Goal: Information Seeking & Learning: Learn about a topic

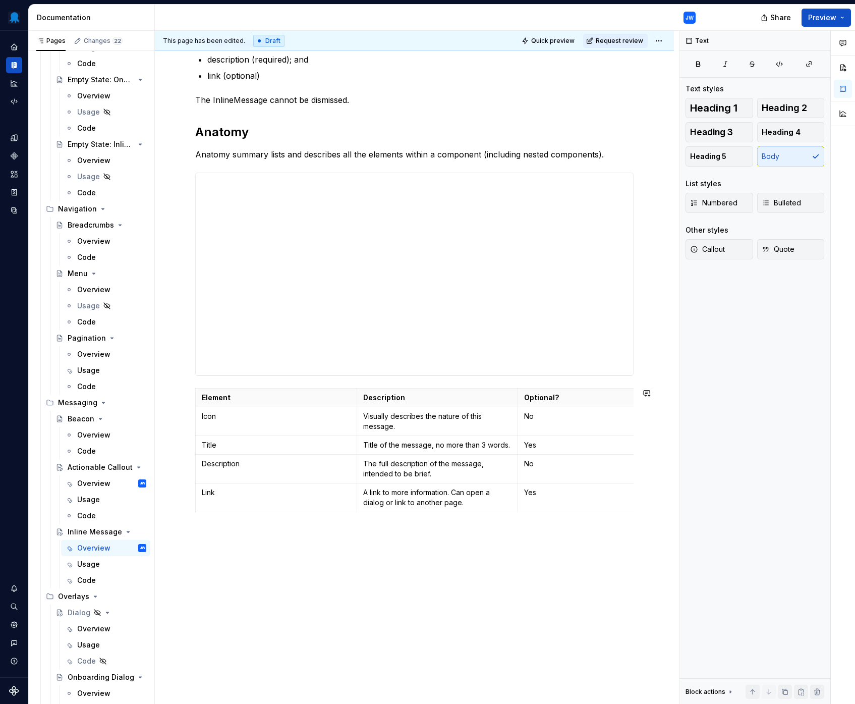
scroll to position [317, 0]
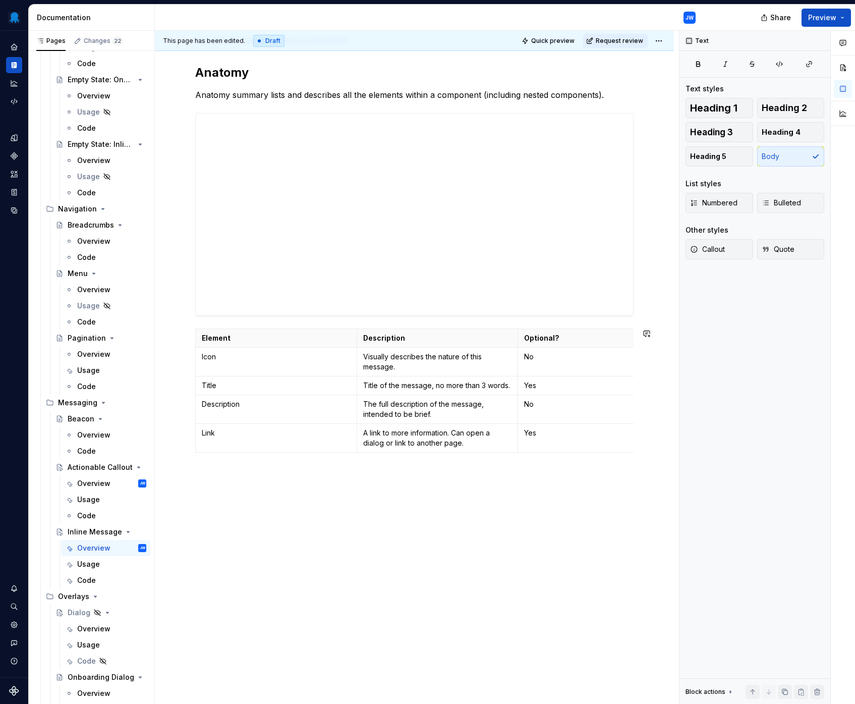
click at [260, 536] on div "An InlineMessage delivers a short, non-urgent, actionable message without disru…" at bounding box center [414, 290] width 519 height 827
type textarea "*"
paste div
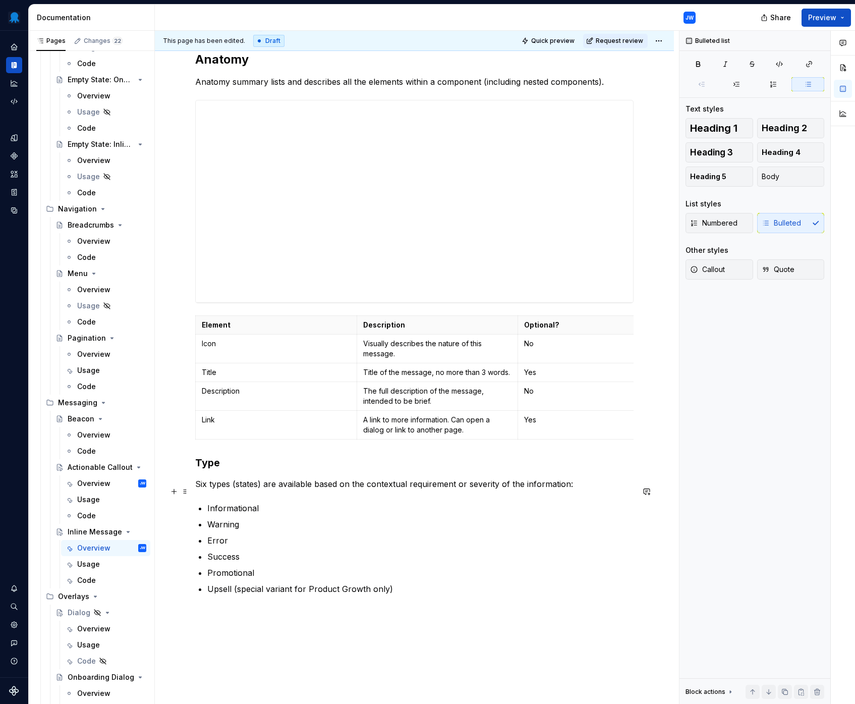
scroll to position [332, 0]
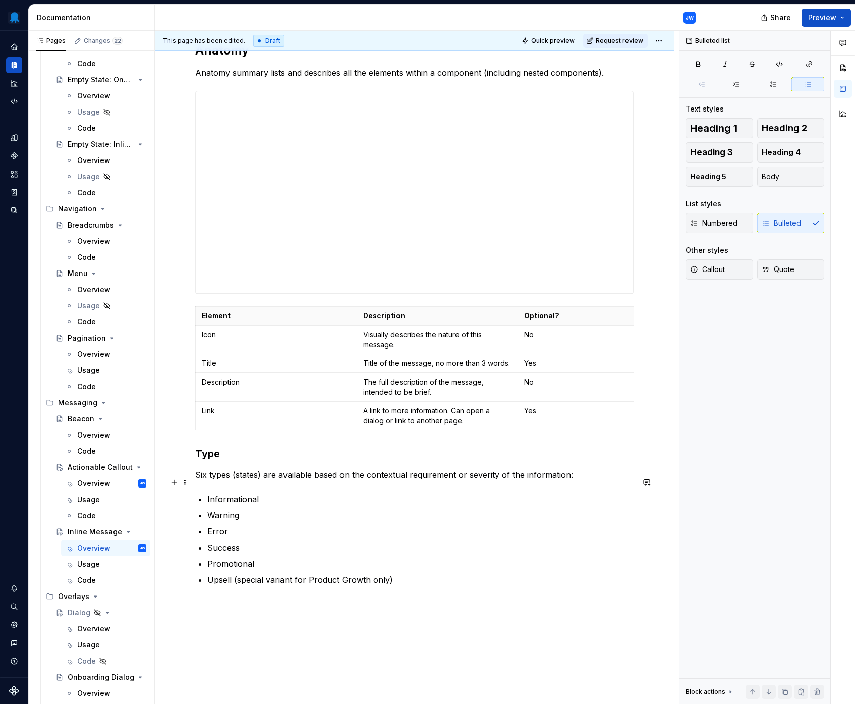
click at [200, 478] on p "Six types (states) are available based on the contextual requirement or severit…" at bounding box center [414, 475] width 438 height 12
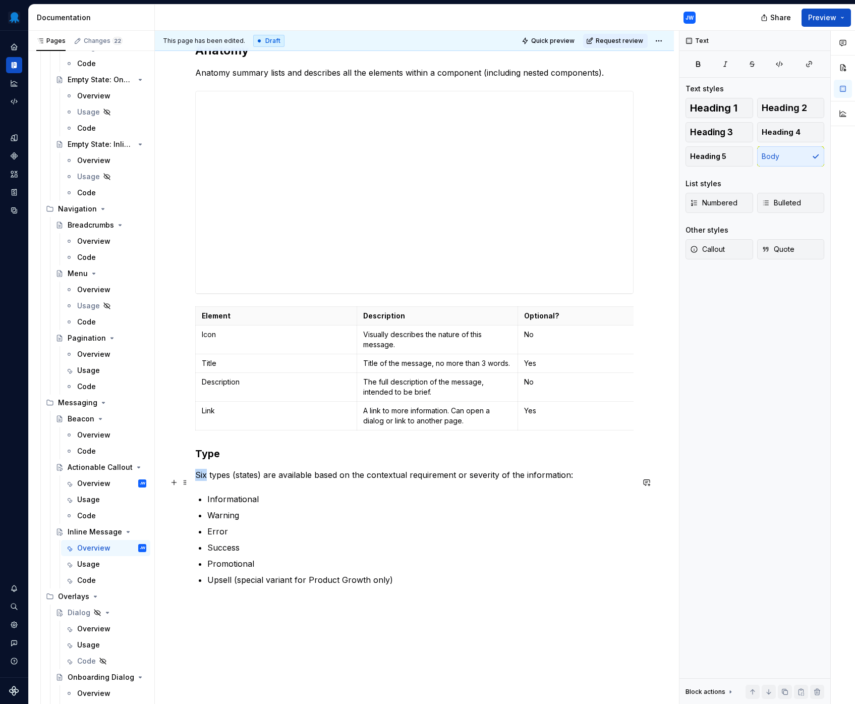
click at [200, 478] on p "Six types (states) are available based on the contextual requirement or severit…" at bounding box center [414, 475] width 438 height 12
click at [223, 553] on p "Success" at bounding box center [420, 547] width 426 height 12
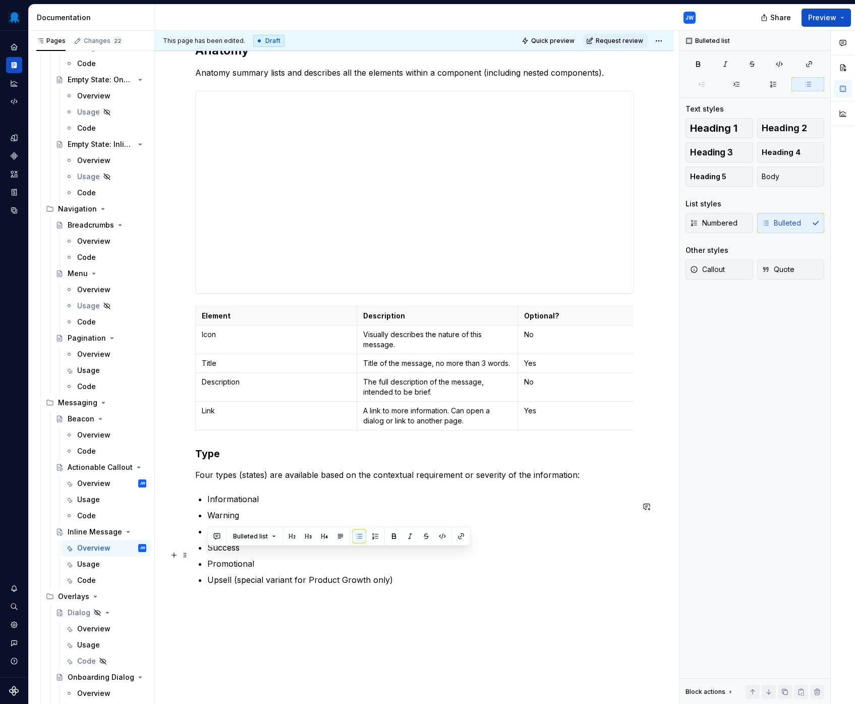
click at [223, 553] on p "Success" at bounding box center [420, 547] width 426 height 12
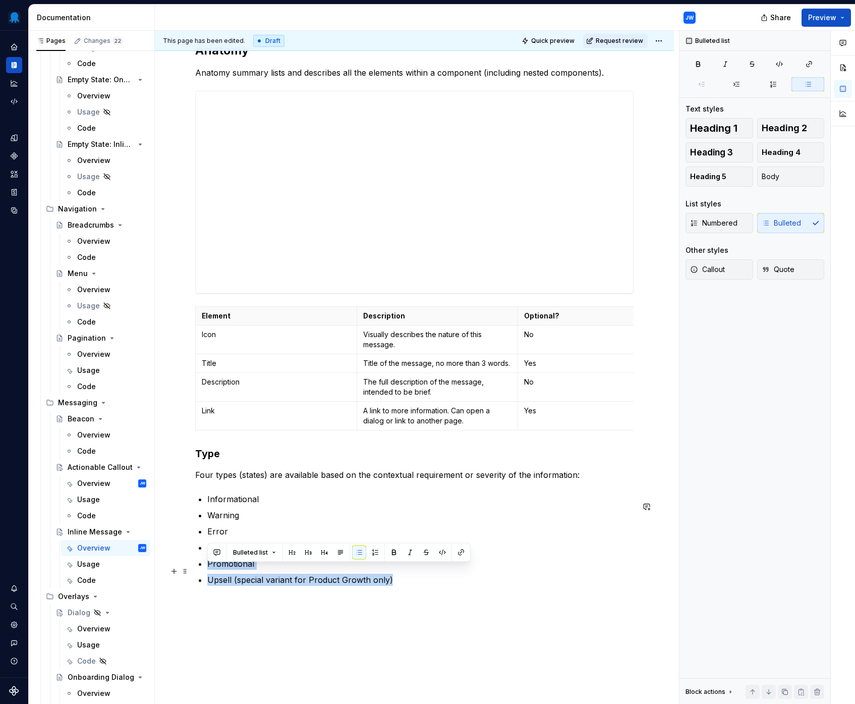
drag, startPoint x: 411, startPoint y: 588, endPoint x: 206, endPoint y: 569, distance: 206.1
click at [206, 569] on div "An InlineMessage delivers a short, non-urgent, actionable message without disru…" at bounding box center [414, 232] width 438 height 707
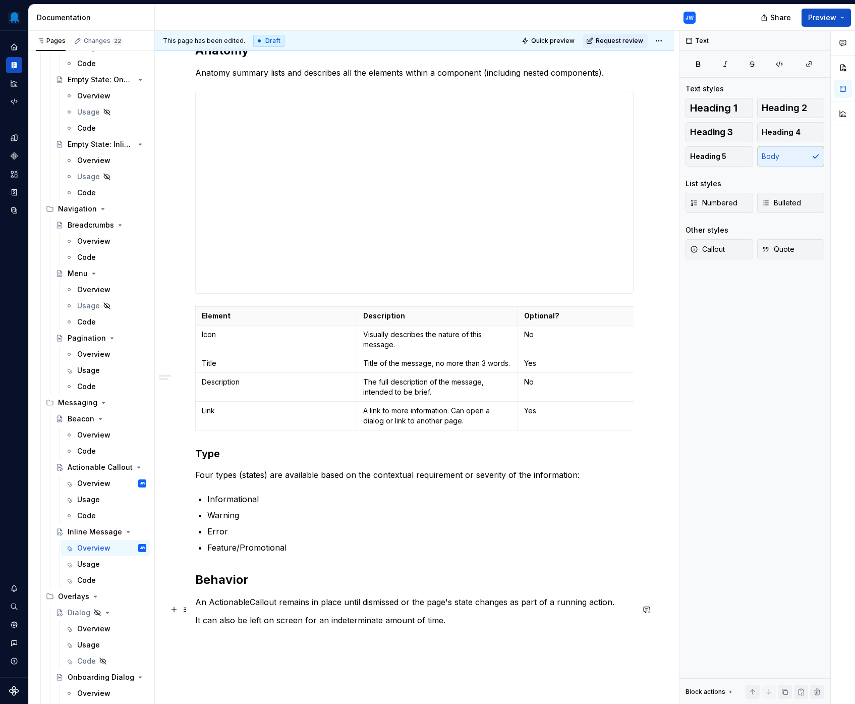
click at [221, 608] on p "An ActionableCallout remains in place until dismissed or the page's state chang…" at bounding box center [414, 602] width 438 height 12
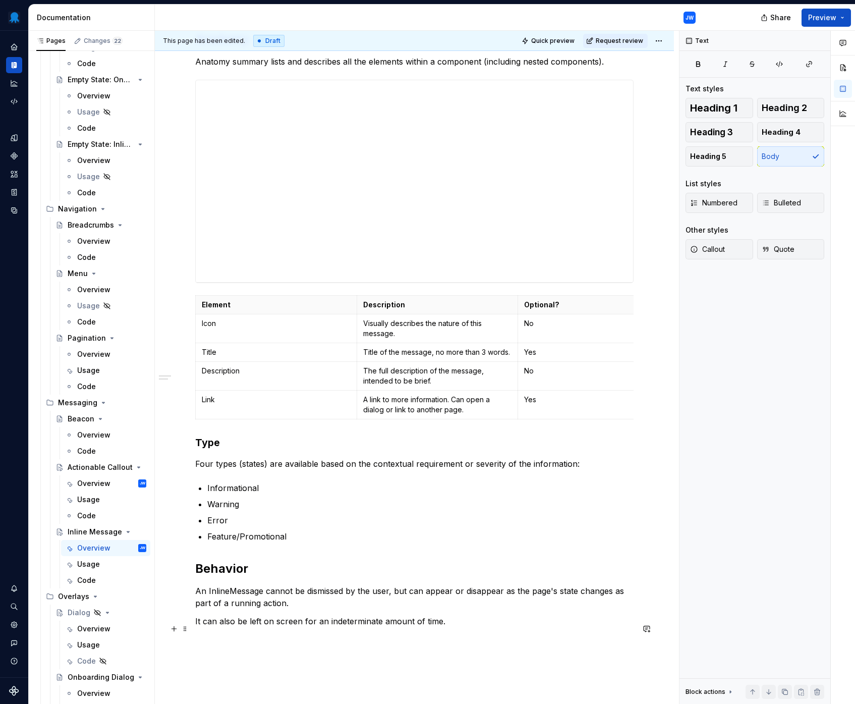
click at [451, 627] on p "It can also be left on screen for an indeterminate amount of time." at bounding box center [414, 621] width 438 height 12
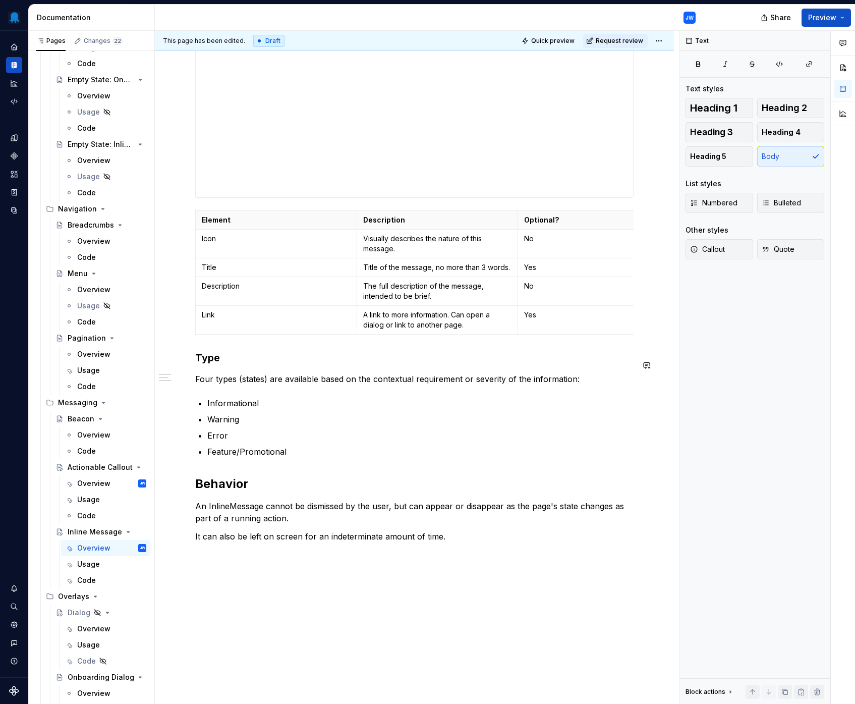
scroll to position [497, 0]
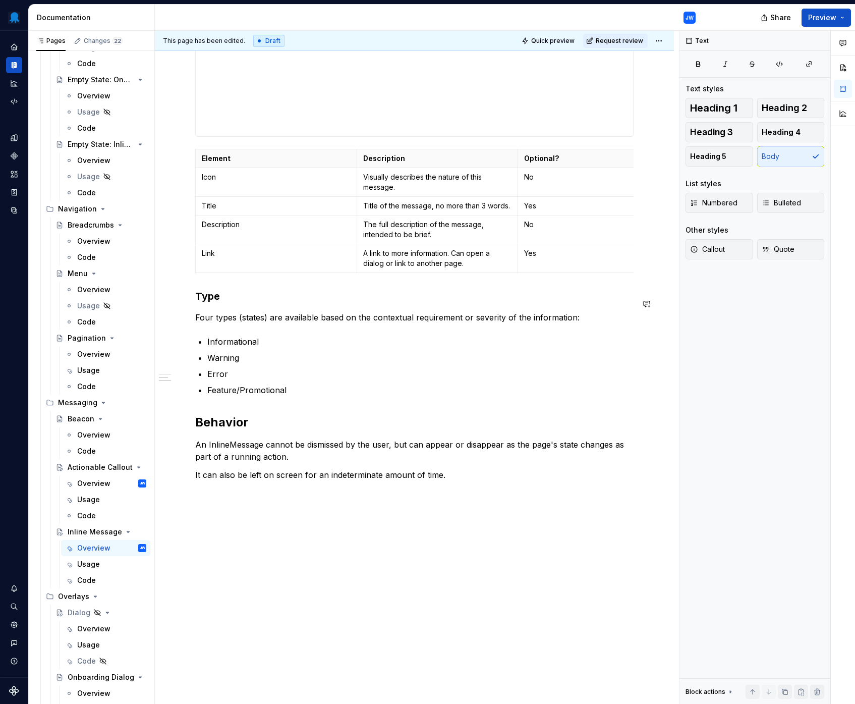
click at [283, 514] on div "An InlineMessage delivers a short, non-urgent, actionable message without disru…" at bounding box center [414, 200] width 519 height 1007
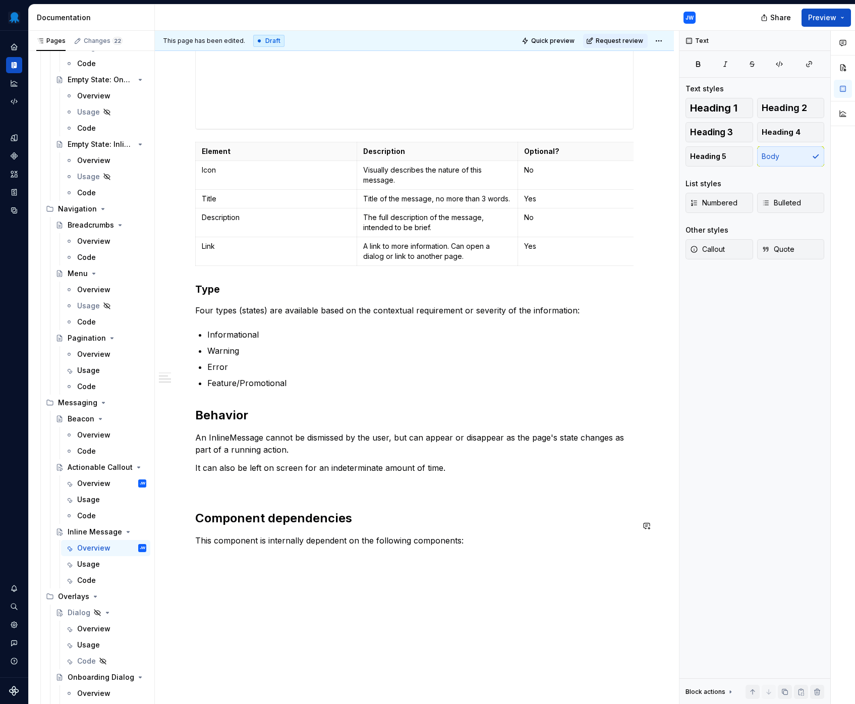
click at [271, 566] on div "An InlineMessage delivers a short, non-urgent, actionable message without disru…" at bounding box center [414, 229] width 519 height 1079
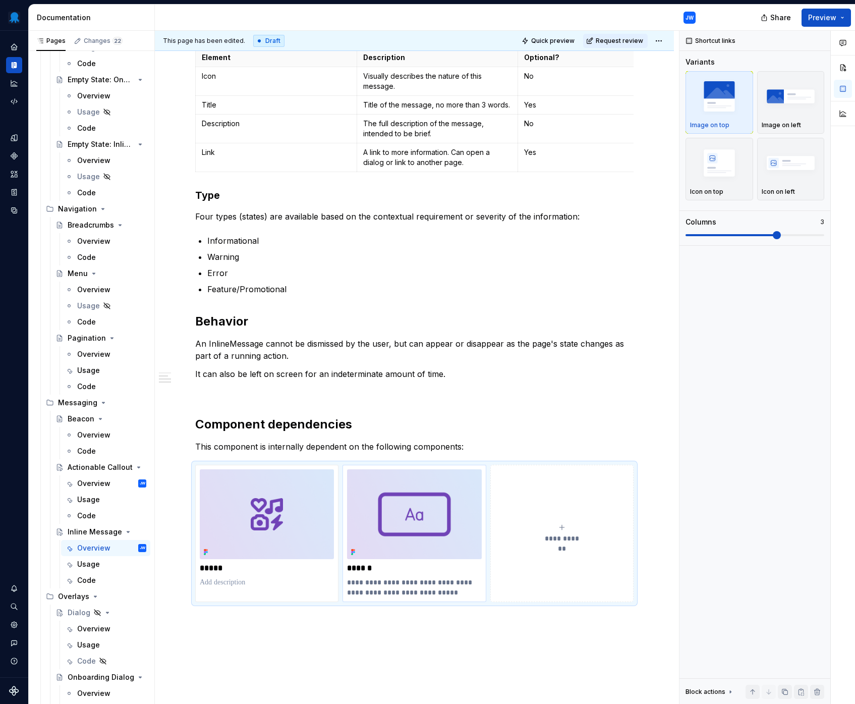
scroll to position [626, 0]
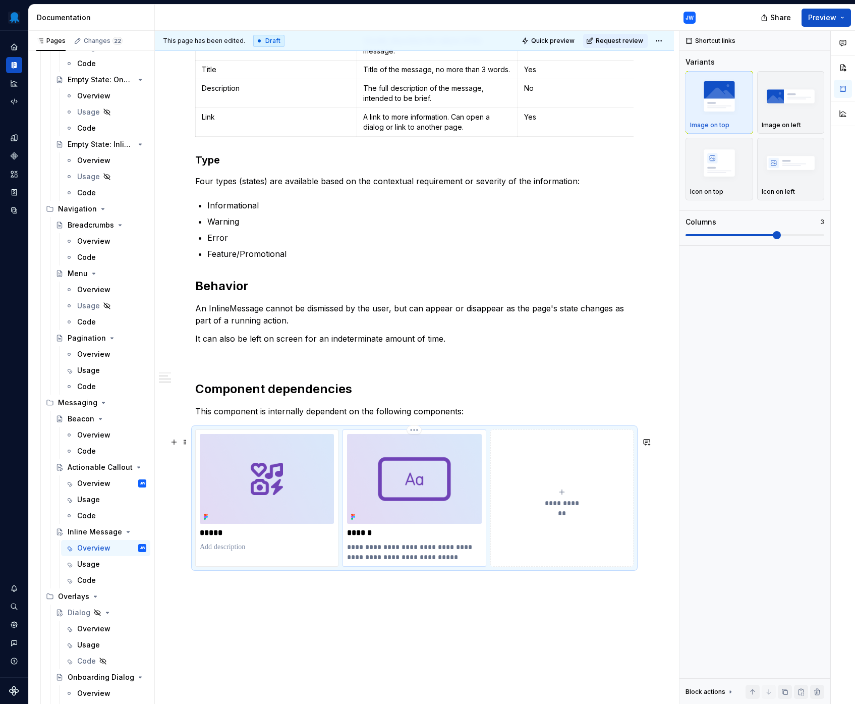
click at [422, 552] on p "**********" at bounding box center [414, 552] width 134 height 20
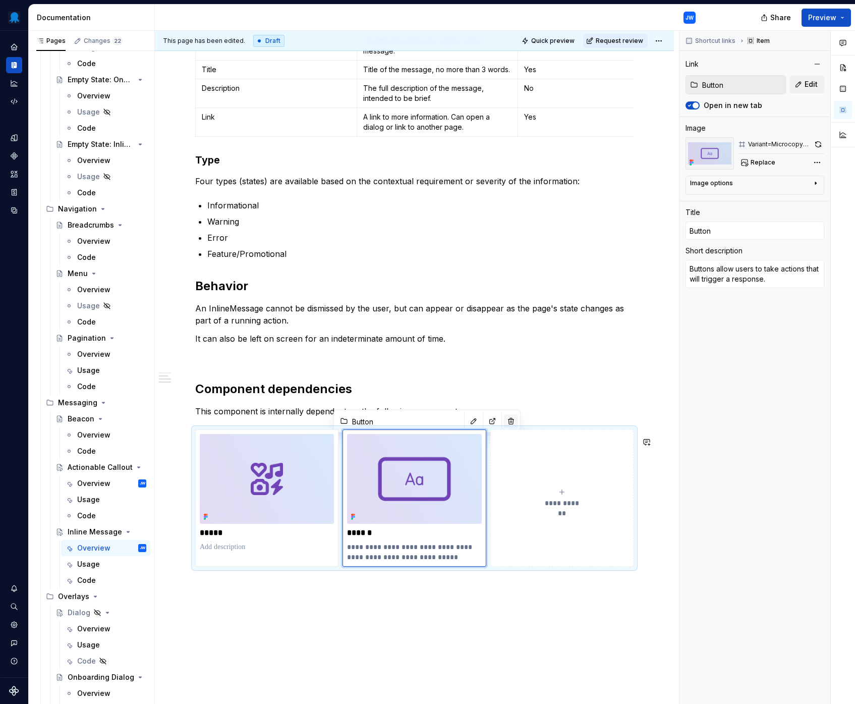
click at [504, 424] on button "button" at bounding box center [511, 421] width 14 height 14
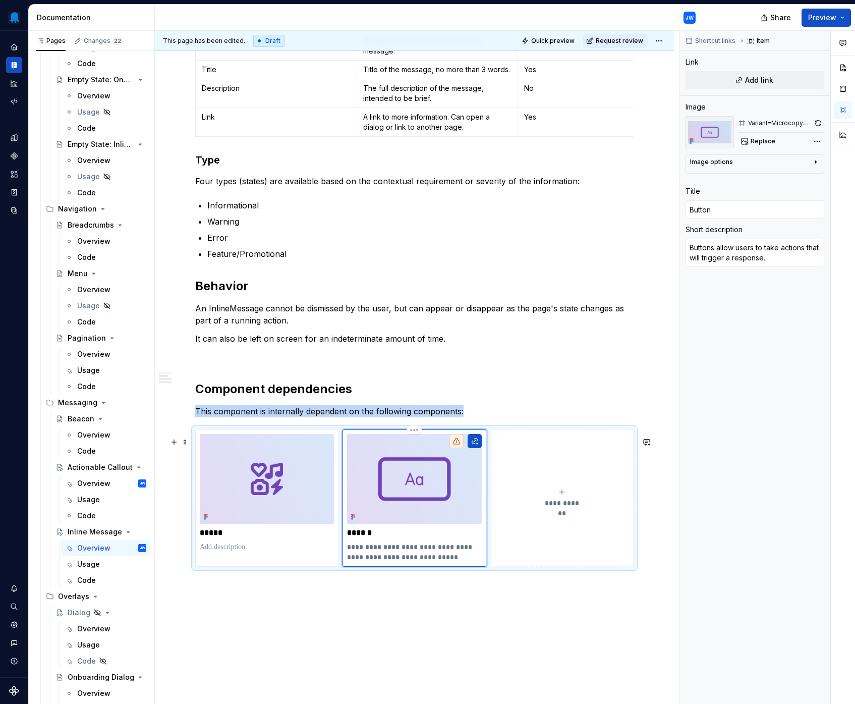
click at [457, 474] on img at bounding box center [414, 479] width 134 height 90
type textarea "*"
type input "Icons"
click at [329, 481] on img at bounding box center [267, 479] width 134 height 90
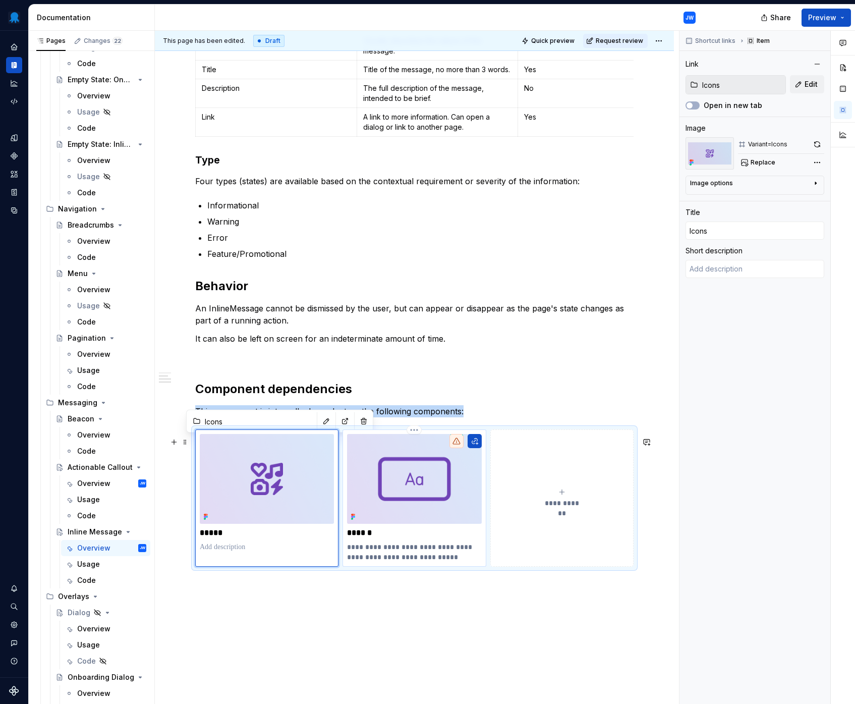
type textarea "*"
type input "Button"
type textarea "Buttons allow users to take actions that will trigger a response."
click at [406, 445] on img at bounding box center [414, 479] width 134 height 90
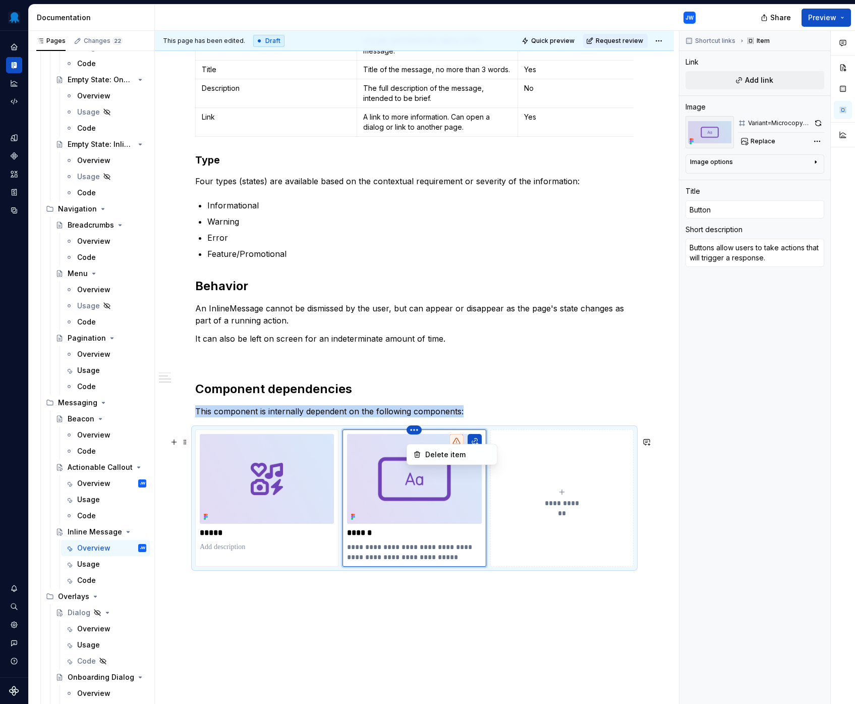
click at [417, 436] on html "Octopus Design System JW Design system data Documentation JW Share Preview Page…" at bounding box center [427, 352] width 855 height 704
click at [427, 452] on div "Delete item" at bounding box center [458, 454] width 66 height 10
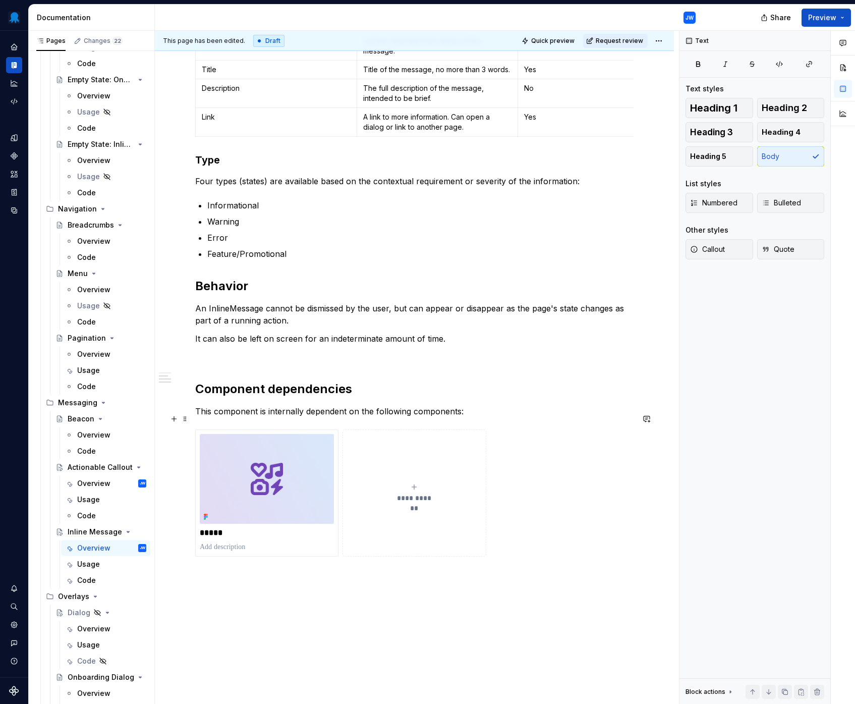
click at [464, 416] on p "This component is internally dependent on the following components:" at bounding box center [414, 411] width 438 height 12
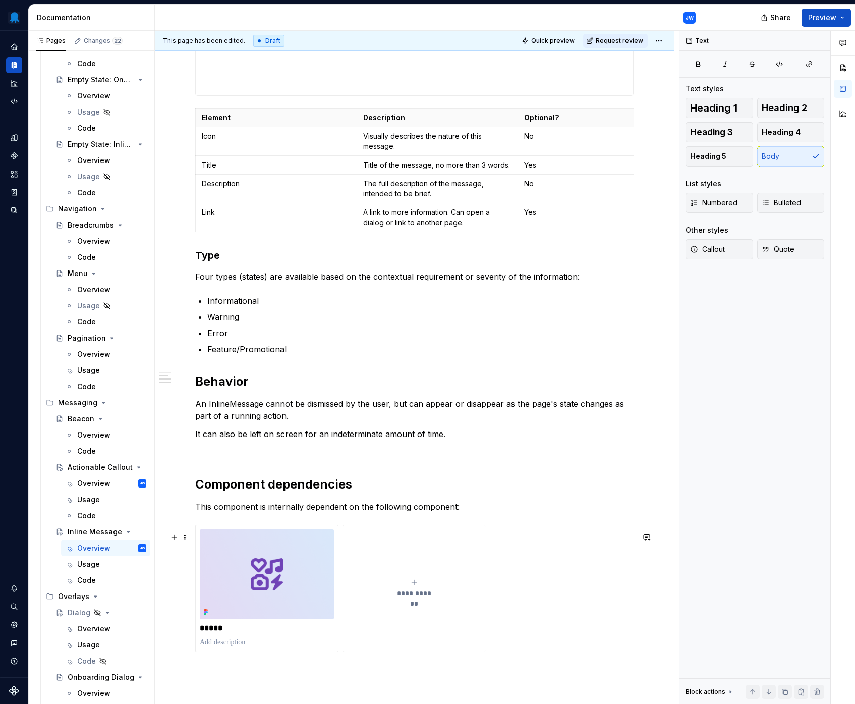
scroll to position [512, 0]
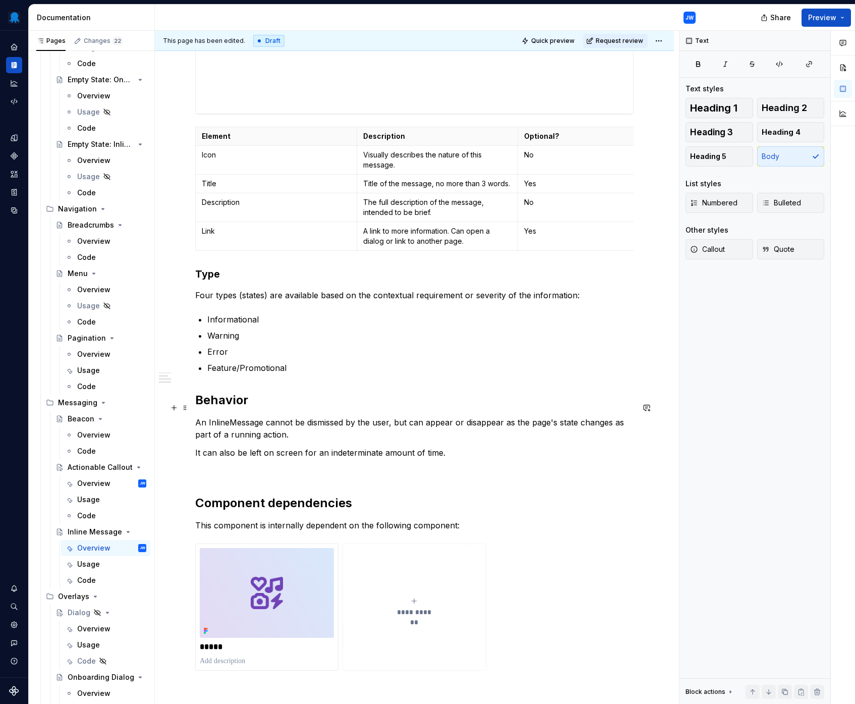
click at [195, 405] on h2 "Behavior" at bounding box center [414, 400] width 438 height 16
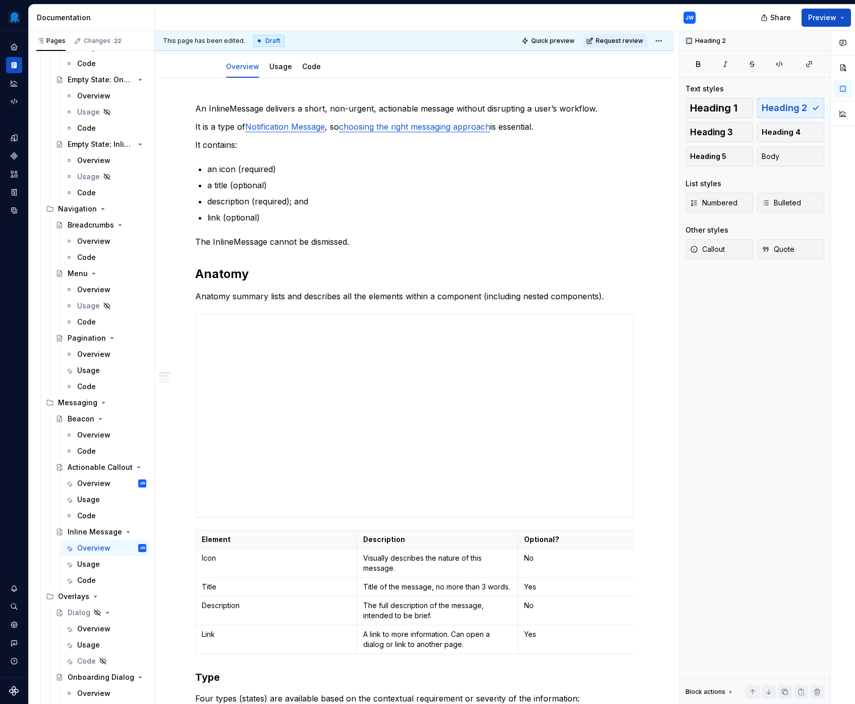
scroll to position [106, 0]
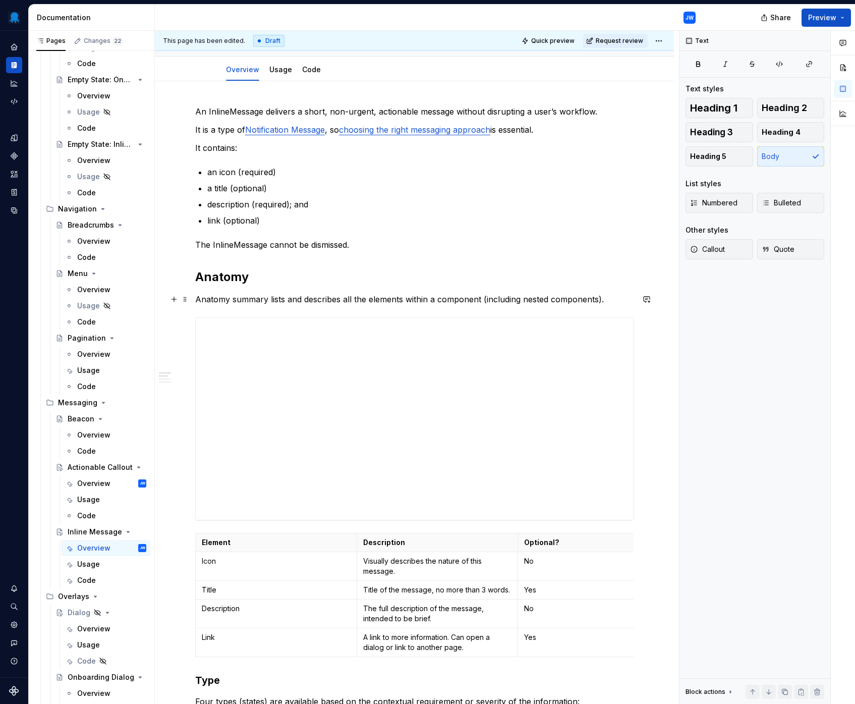
click at [614, 294] on p "Anatomy summary lists and describes all the elements within a component (includ…" at bounding box center [414, 299] width 438 height 12
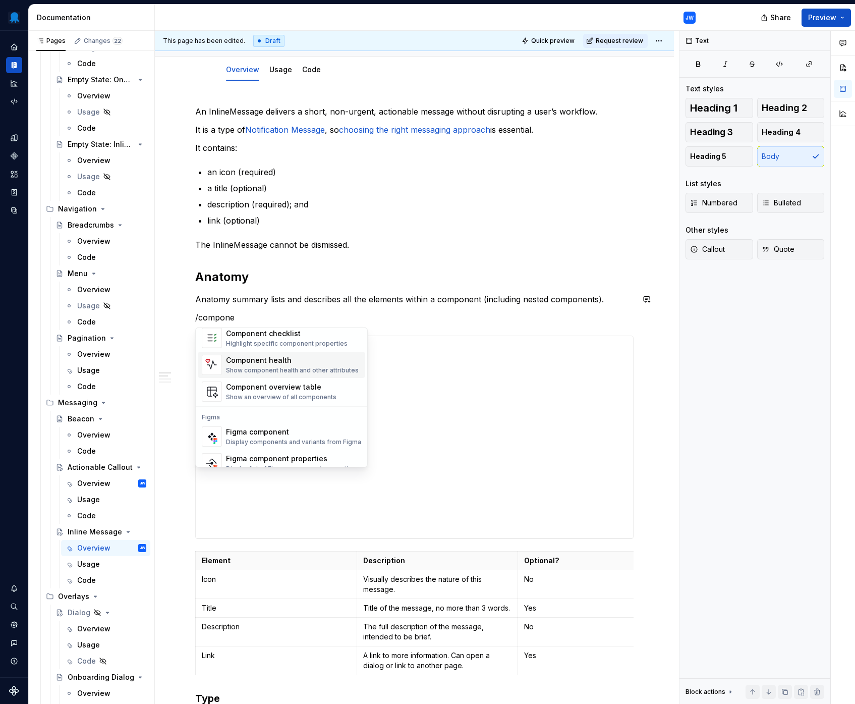
scroll to position [30, 0]
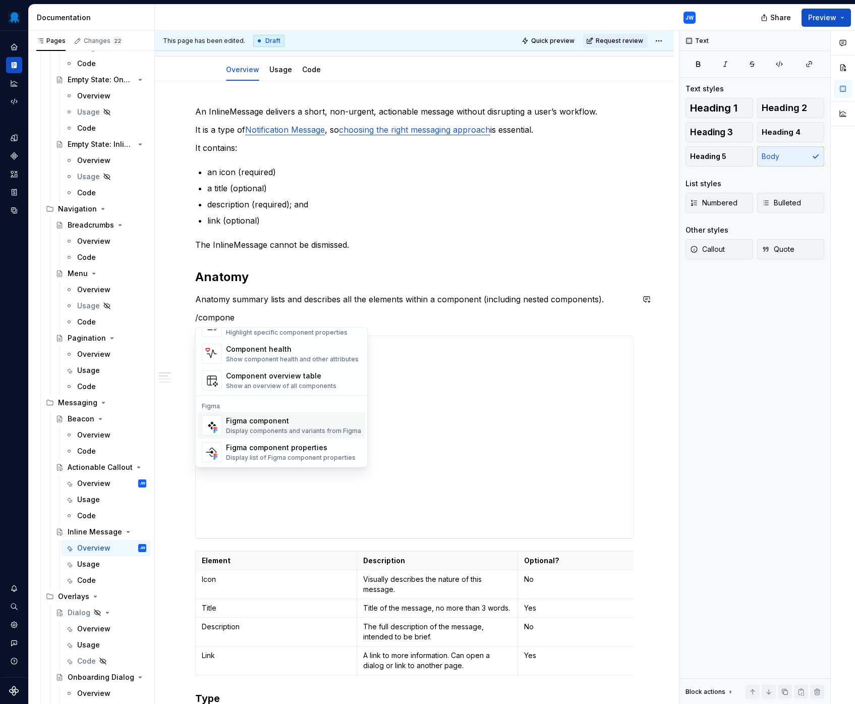
click at [285, 419] on div "Figma component" at bounding box center [293, 421] width 135 height 10
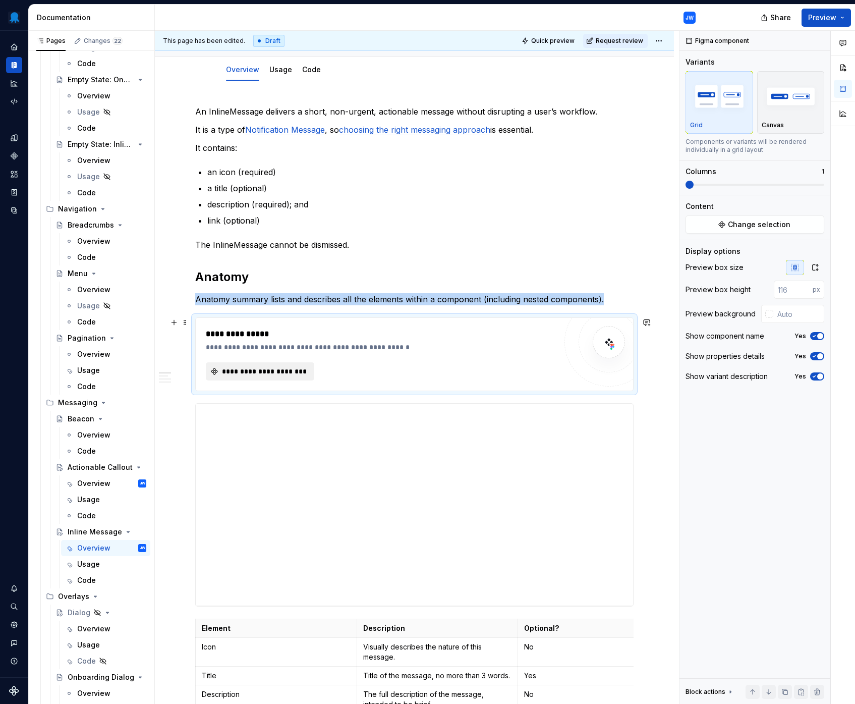
click at [248, 371] on span "**********" at bounding box center [263, 371] width 87 height 10
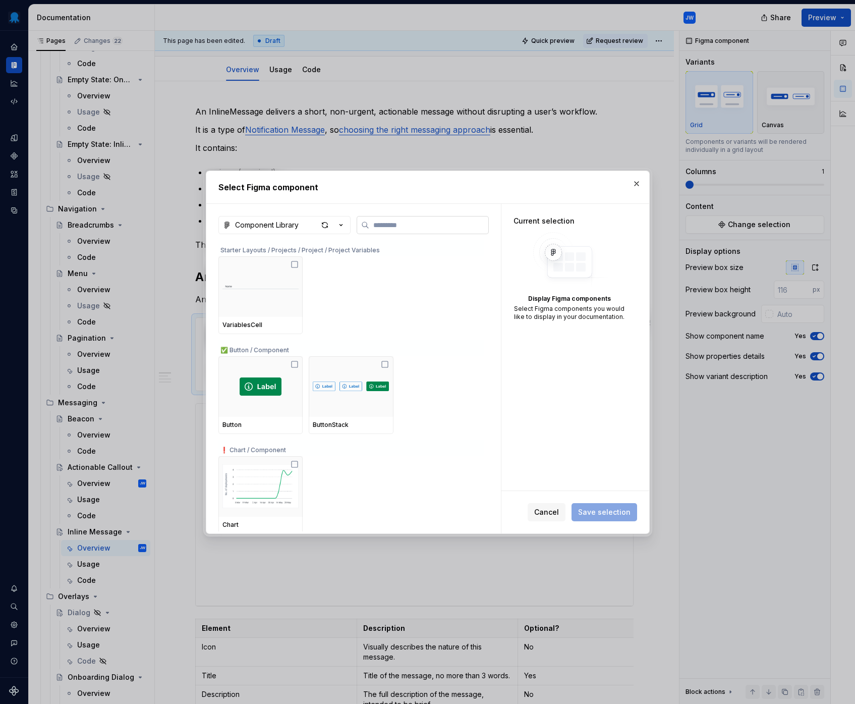
type textarea "*"
click at [309, 230] on button "Component Library" at bounding box center [284, 225] width 132 height 18
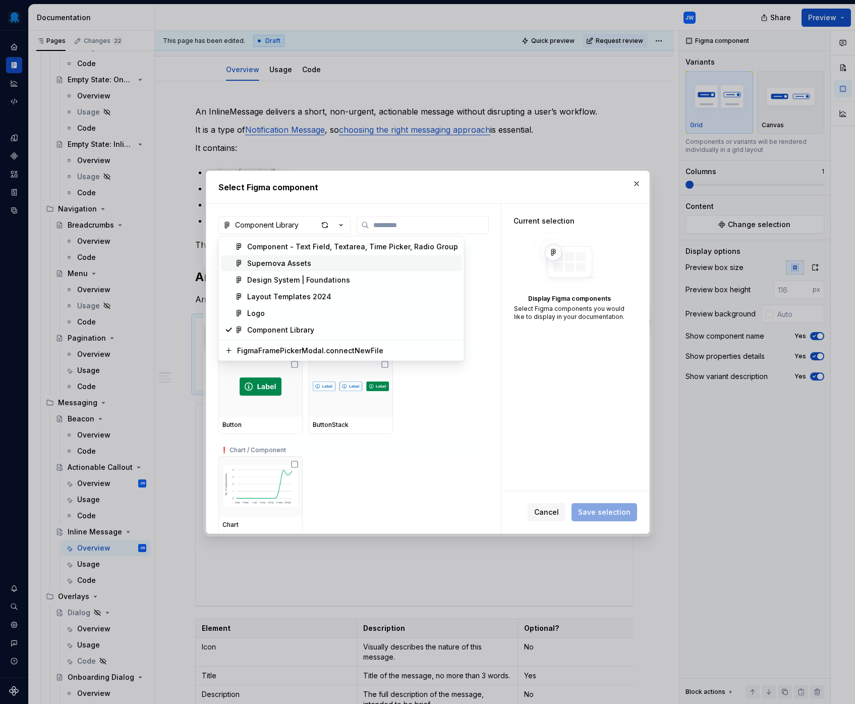
click at [309, 264] on div "Supernova Assets" at bounding box center [352, 263] width 211 height 10
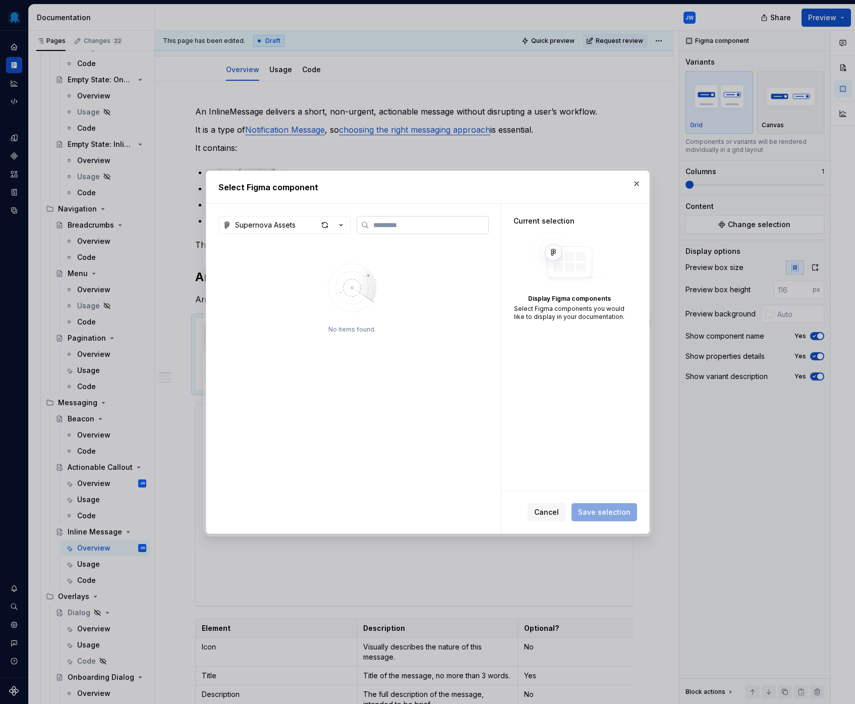
click at [406, 219] on label at bounding box center [423, 225] width 132 height 18
click at [406, 220] on input "search" at bounding box center [428, 225] width 119 height 10
type input "******"
click at [307, 226] on button "Supernova Assets" at bounding box center [284, 225] width 132 height 18
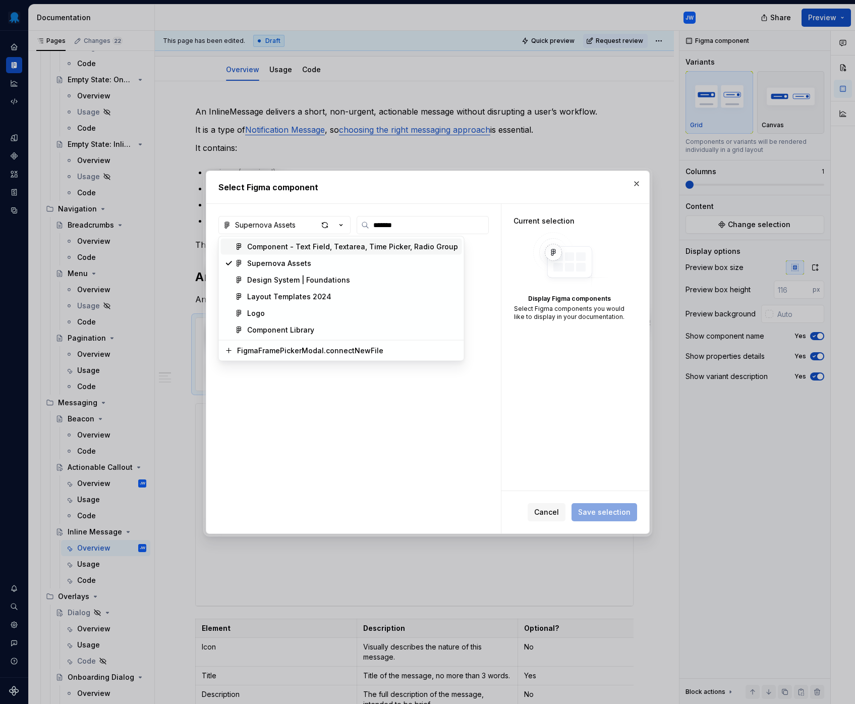
click at [322, 222] on div "Select Figma component Supernova Assets ****** No items found. Current selectio…" at bounding box center [427, 352] width 855 height 704
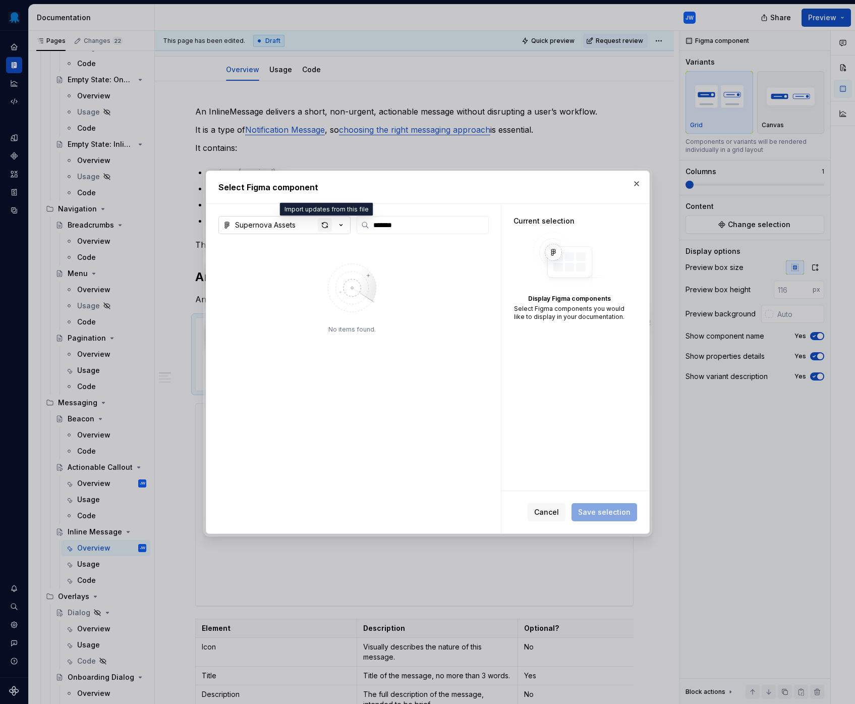
click at [324, 224] on div "button" at bounding box center [325, 225] width 14 height 14
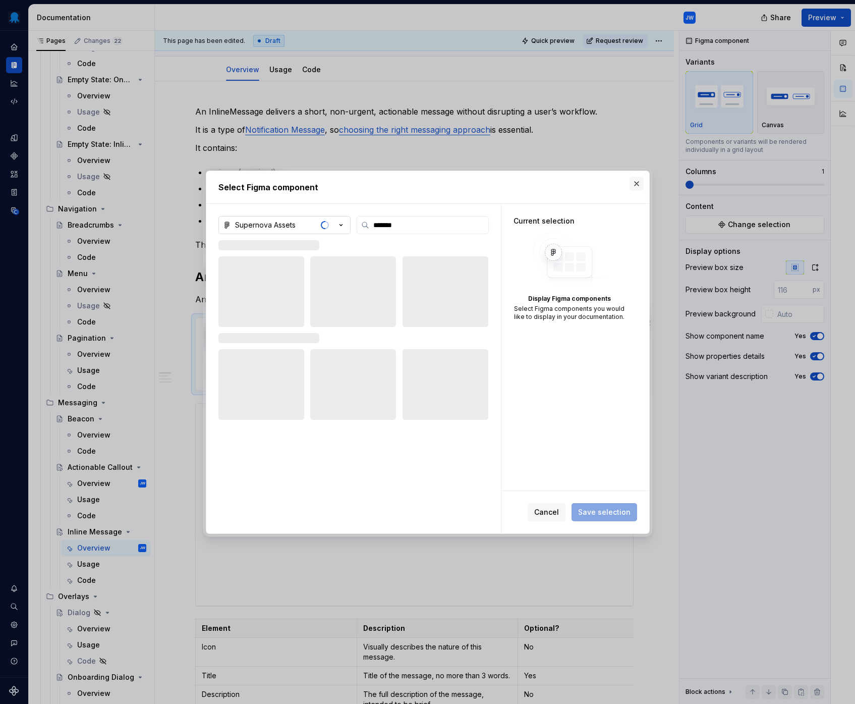
click at [635, 183] on button "button" at bounding box center [636, 184] width 14 height 14
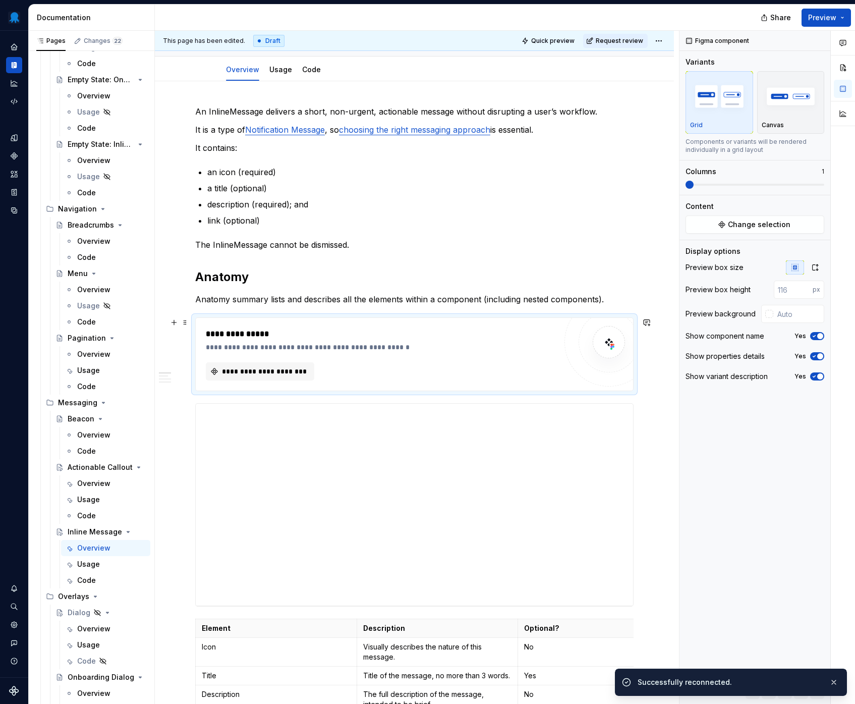
type textarea "*"
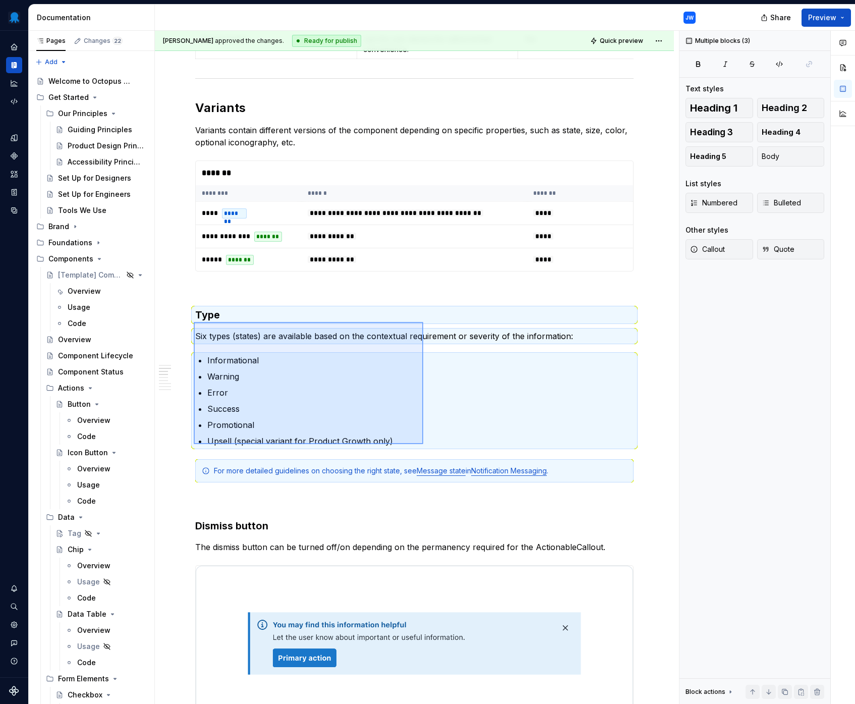
drag, startPoint x: 194, startPoint y: 322, endPoint x: 423, endPoint y: 444, distance: 259.9
click at [423, 444] on div "**********" at bounding box center [417, 367] width 524 height 673
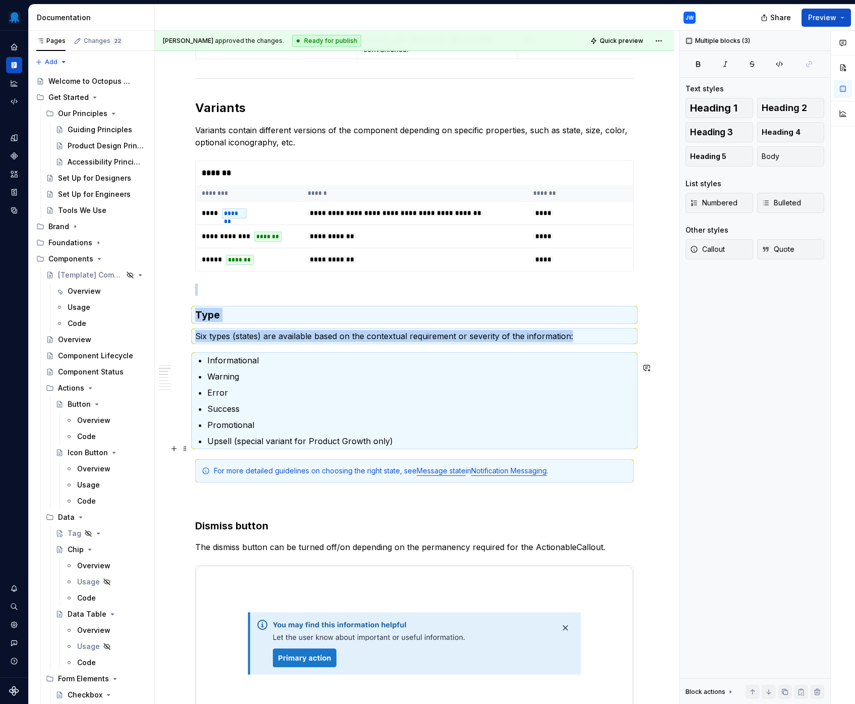
copy div "Type Six types (states) are available based on the contextual requirement or se…"
click at [328, 296] on p at bounding box center [414, 289] width 438 height 12
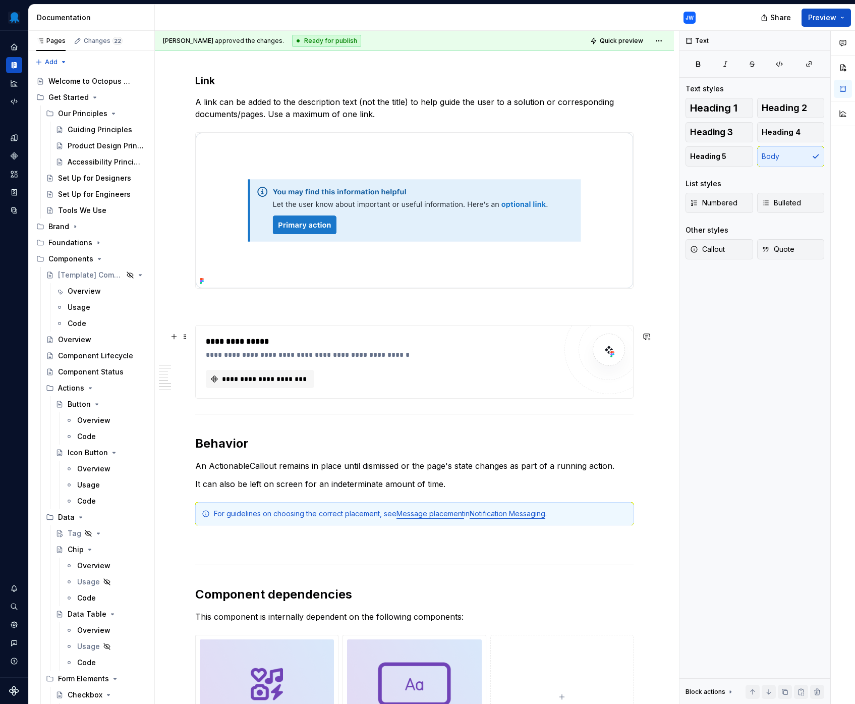
scroll to position [2113, 0]
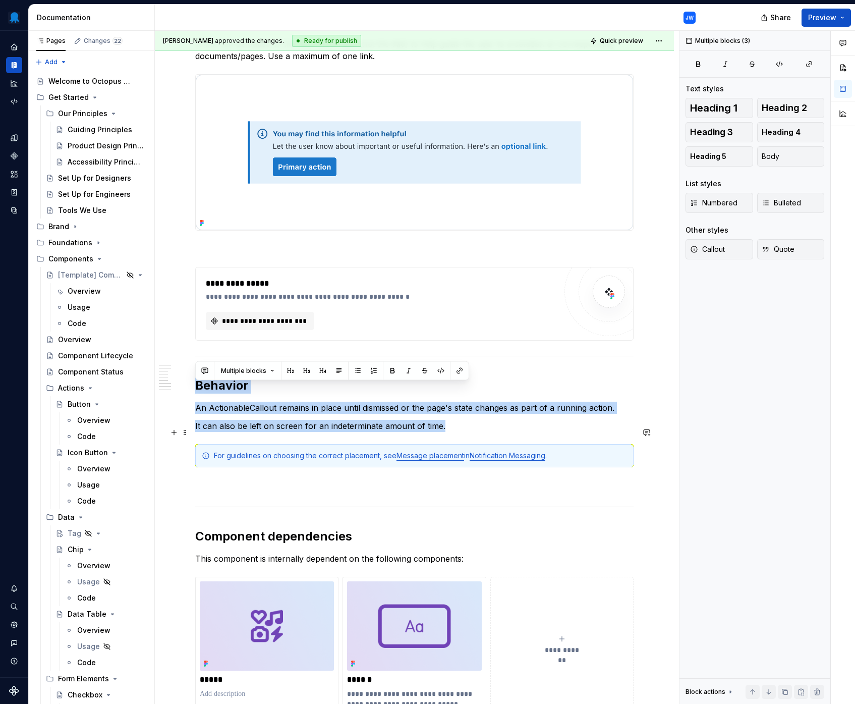
drag, startPoint x: 196, startPoint y: 391, endPoint x: 460, endPoint y: 432, distance: 267.5
copy div "Behavior An ActionableCallout remains in place until dismissed or the page's st…"
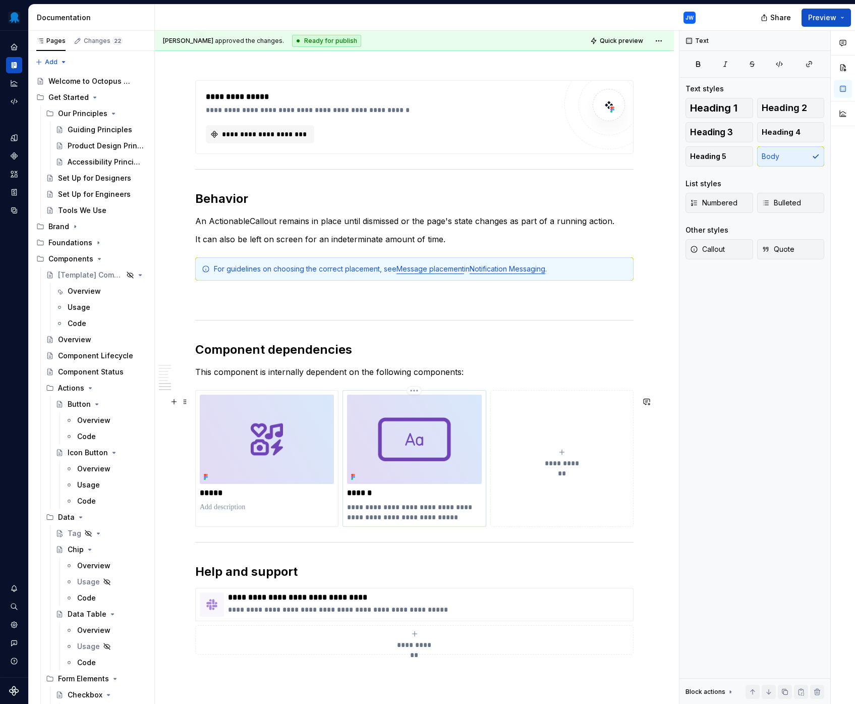
drag, startPoint x: 199, startPoint y: 355, endPoint x: 365, endPoint y: 457, distance: 195.0
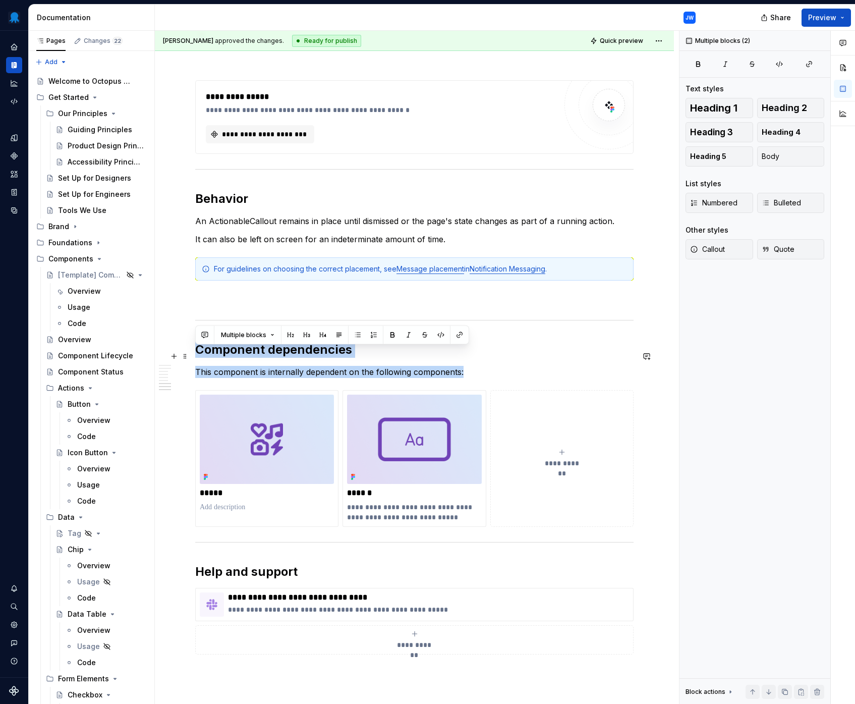
drag, startPoint x: 476, startPoint y: 381, endPoint x: 199, endPoint y: 359, distance: 278.3
copy div "Component dependencies This component is internally dependent on the following …"
click at [272, 454] on img at bounding box center [267, 439] width 134 height 90
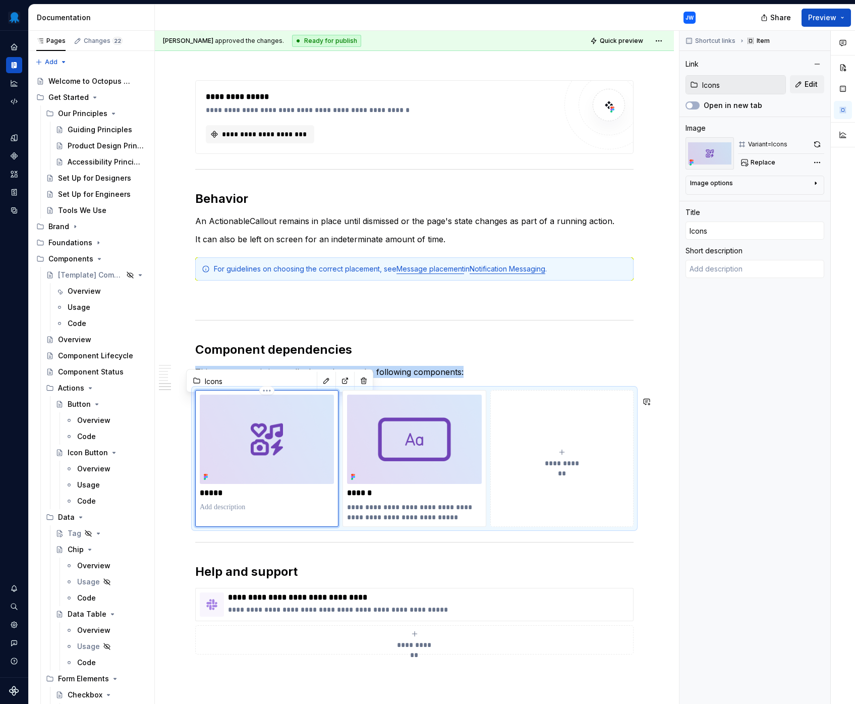
copy p "This component is internally dependent on the following components:"
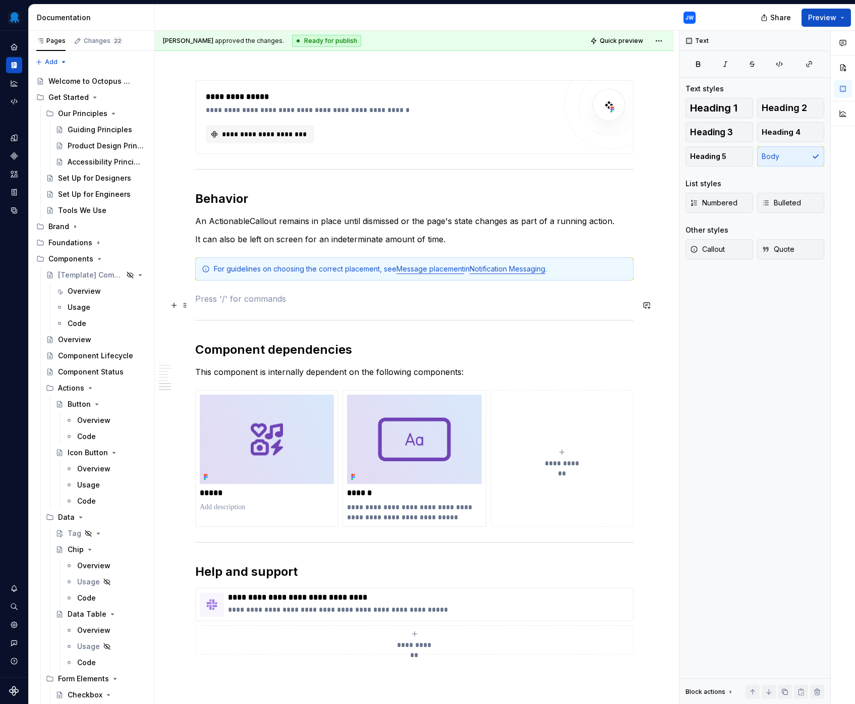
click at [238, 299] on p at bounding box center [414, 299] width 438 height 12
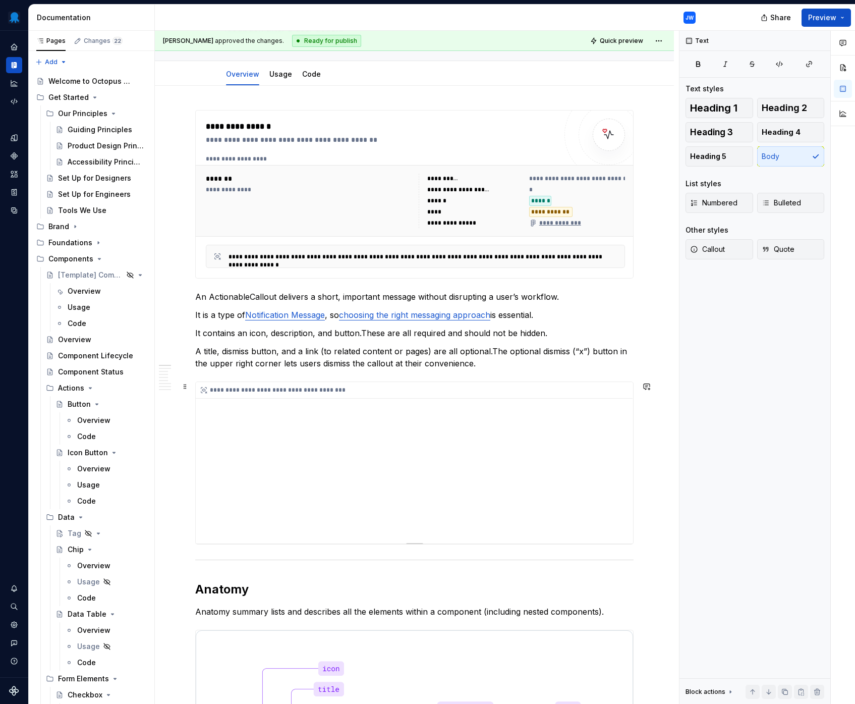
scroll to position [100, 0]
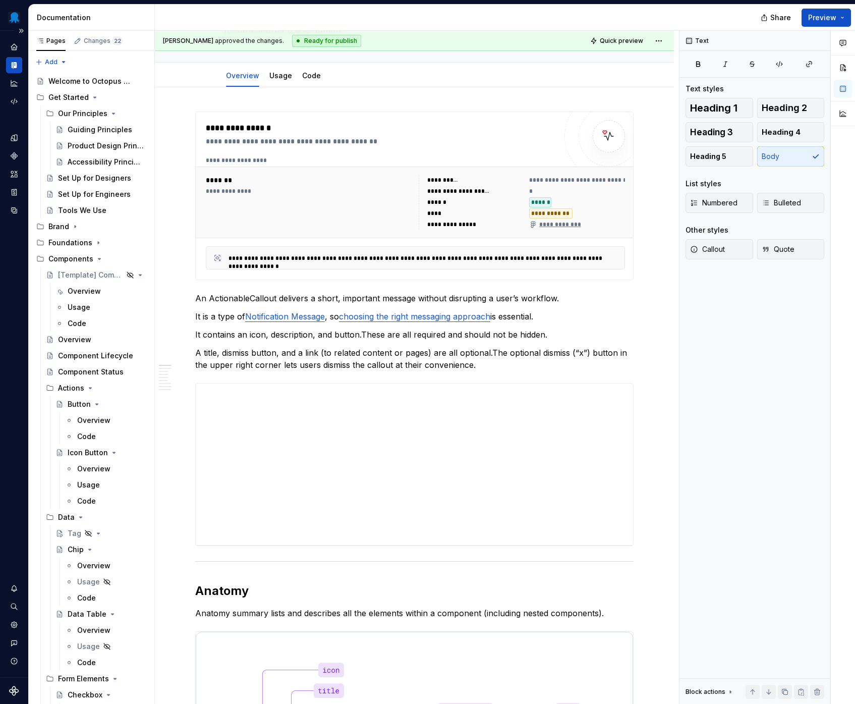
type textarea "*"
